Goal: Task Accomplishment & Management: Complete application form

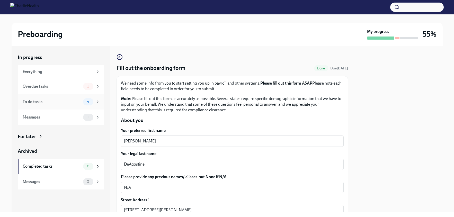
click at [67, 103] on div "To do tasks" at bounding box center [52, 102] width 58 height 6
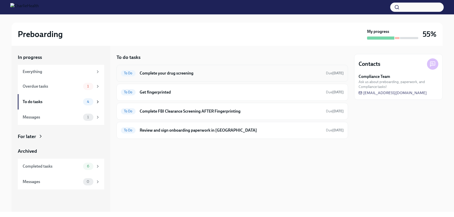
click at [152, 75] on h6 "Complete your drug screening" at bounding box center [231, 73] width 182 height 6
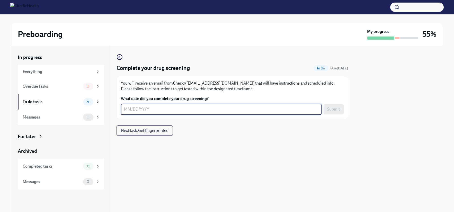
click at [125, 107] on textarea "What date did you complete your drug screening?" at bounding box center [221, 109] width 194 height 6
type textarea "[DATE]"
click at [333, 110] on span "Submit" at bounding box center [333, 109] width 13 height 5
